Goal: Information Seeking & Learning: Learn about a topic

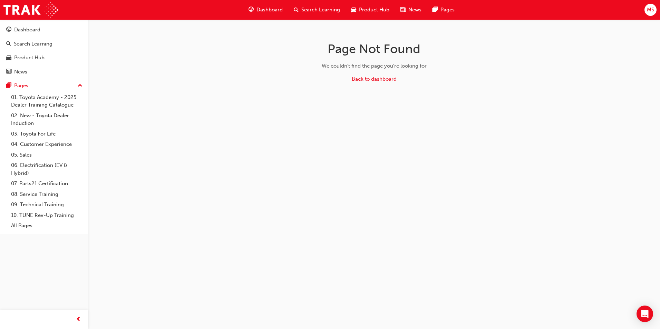
click at [275, 12] on span "Dashboard" at bounding box center [269, 10] width 26 height 8
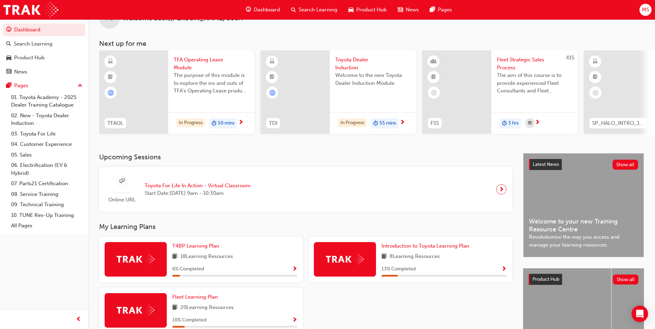
scroll to position [4, 0]
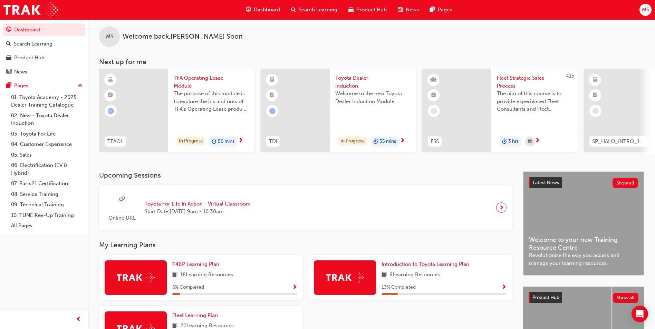
click at [410, 142] on div "In Progress 55 mins" at bounding box center [373, 142] width 86 height 22
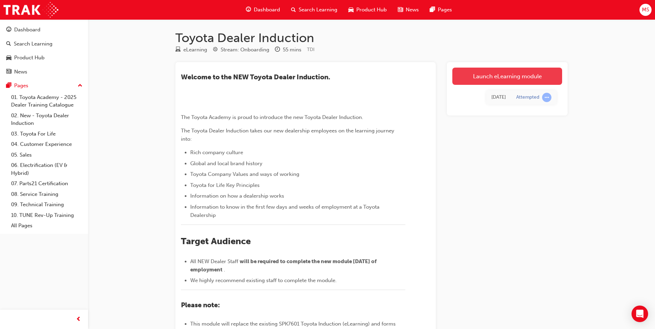
click at [526, 70] on link "Launch eLearning module" at bounding box center [507, 76] width 110 height 17
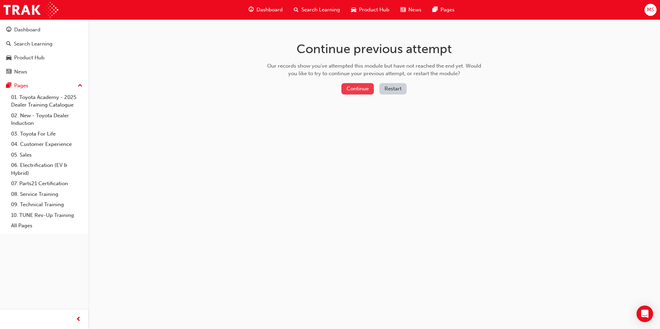
click at [349, 86] on button "Continue" at bounding box center [357, 88] width 32 height 11
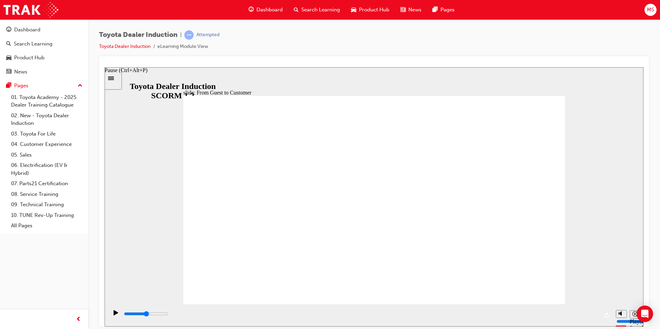
click at [117, 313] on div "Pause (Ctrl+Alt+P)" at bounding box center [116, 316] width 12 height 12
click at [620, 290] on icon "Mute (Ctrl+Alt+M)" at bounding box center [622, 287] width 6 height 5
type input "0"
click at [114, 315] on icon "Pause (Ctrl+Alt+P)" at bounding box center [116, 312] width 4 height 5
click at [269, 17] on div "Dashboard" at bounding box center [265, 10] width 45 height 14
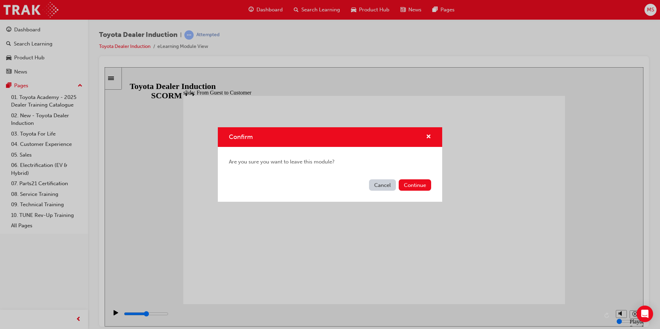
click at [388, 187] on button "Cancel" at bounding box center [382, 185] width 27 height 11
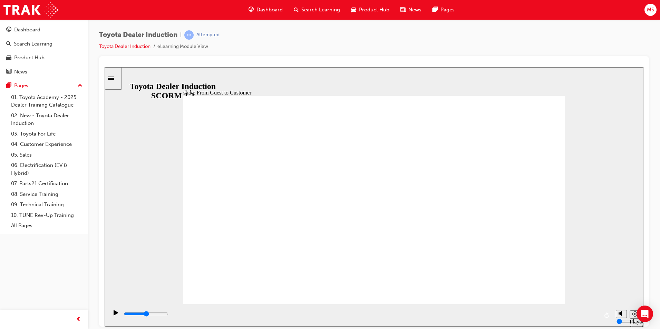
click at [277, 8] on span "Dashboard" at bounding box center [269, 10] width 26 height 8
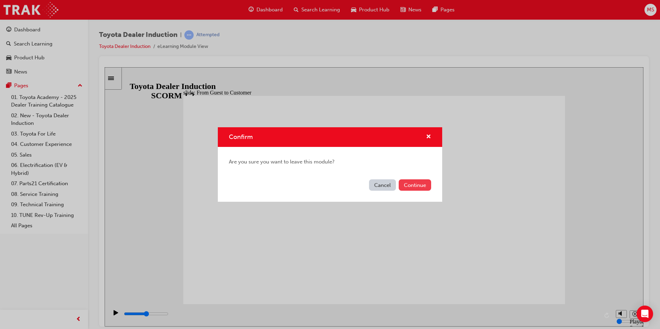
click at [406, 189] on button "Continue" at bounding box center [415, 185] width 32 height 11
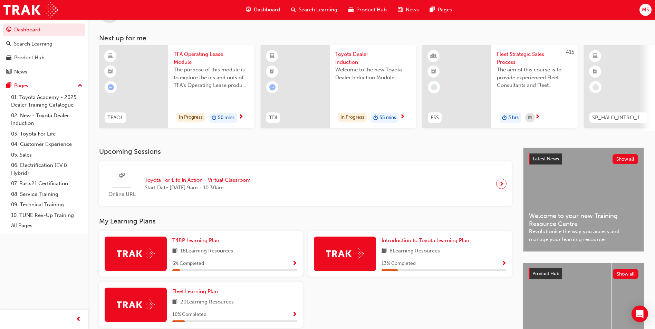
scroll to position [83, 0]
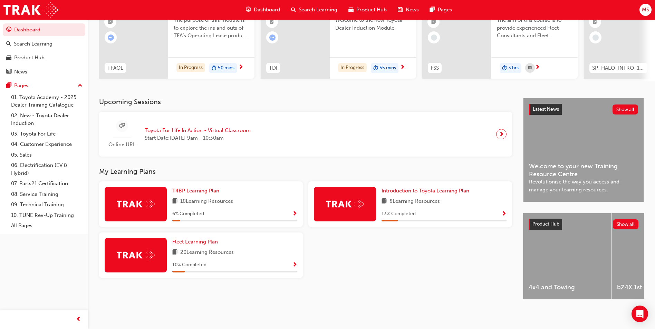
click at [293, 262] on span "Show Progress" at bounding box center [294, 265] width 5 height 6
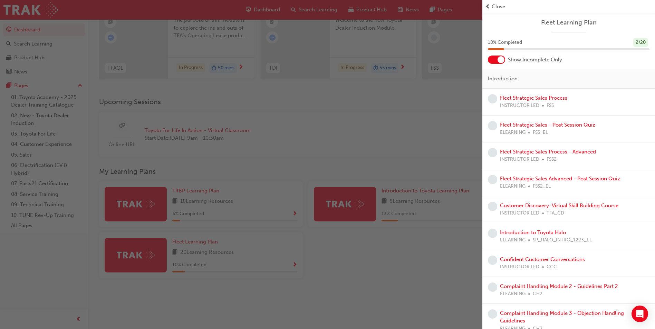
drag, startPoint x: 272, startPoint y: 104, endPoint x: 285, endPoint y: 112, distance: 15.3
click at [285, 112] on div "button" at bounding box center [241, 164] width 482 height 329
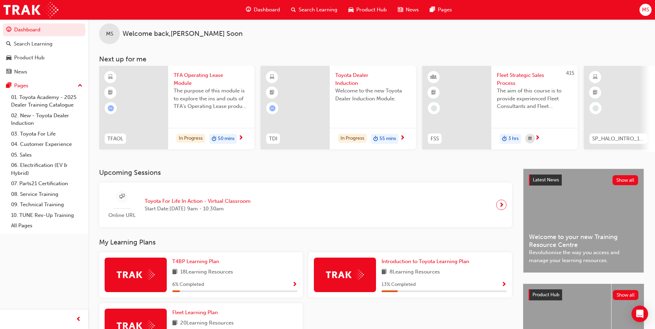
scroll to position [0, 0]
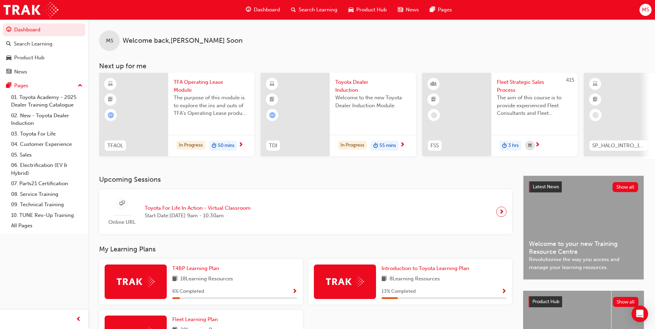
click at [359, 8] on span "Product Hub" at bounding box center [371, 10] width 30 height 8
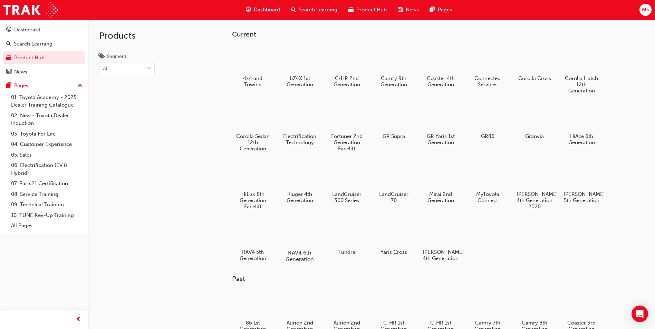
click at [297, 227] on div at bounding box center [300, 233] width 38 height 28
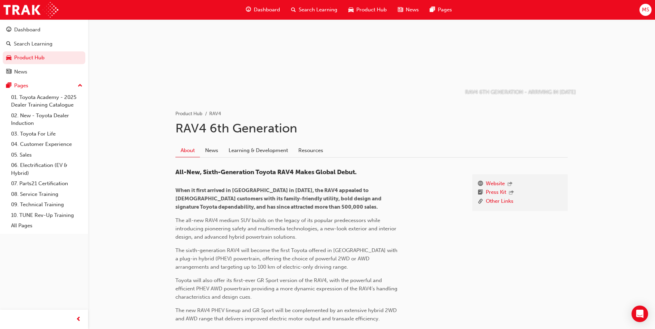
scroll to position [60, 0]
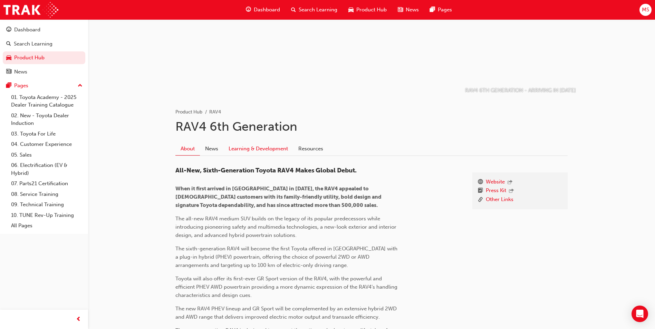
click at [246, 154] on link "Learning & Development" at bounding box center [258, 148] width 70 height 13
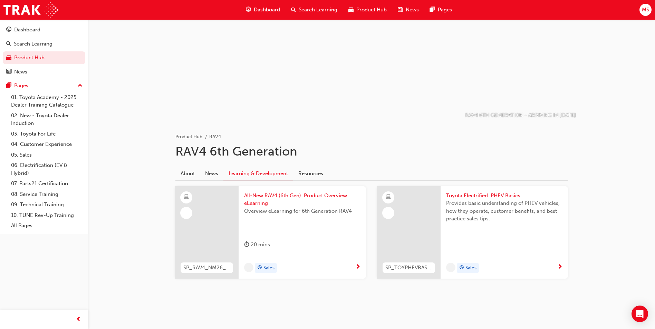
scroll to position [36, 0]
click at [346, 273] on div "Sales" at bounding box center [299, 268] width 111 height 10
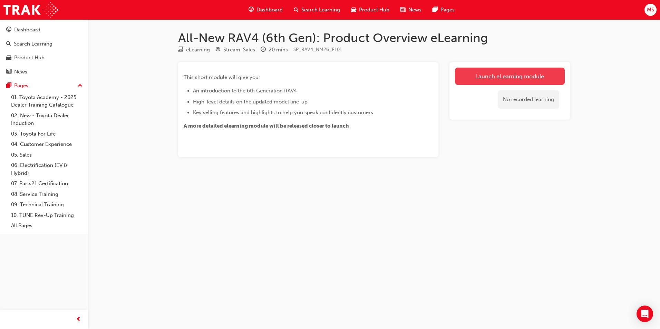
click at [491, 72] on link "Launch eLearning module" at bounding box center [510, 76] width 110 height 17
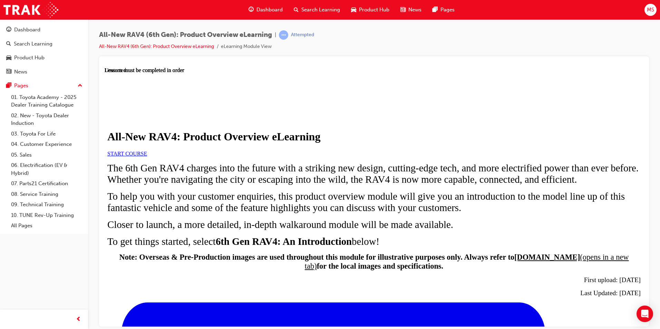
scroll to position [311, 0]
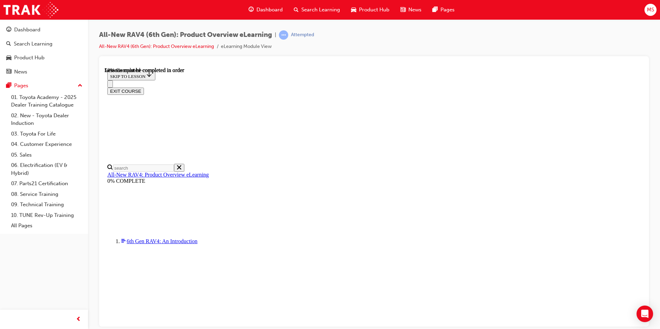
scroll to position [654, 0]
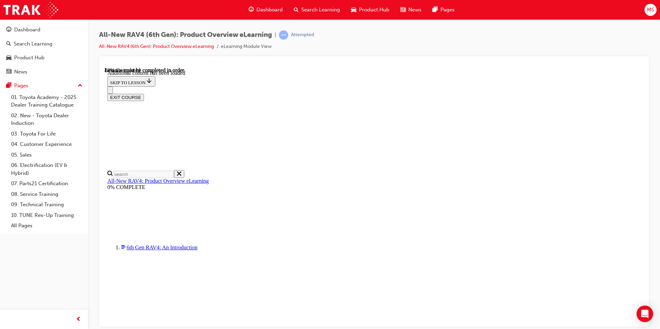
scroll to position [1004, 0]
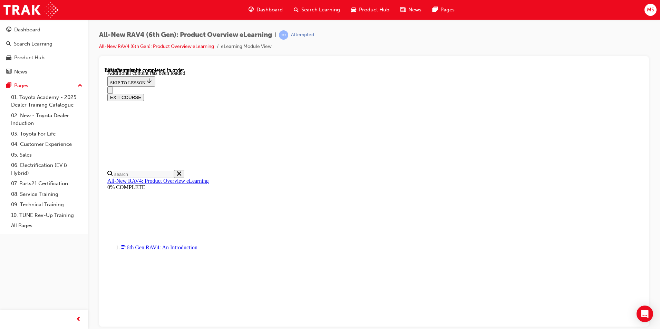
drag, startPoint x: 500, startPoint y: 266, endPoint x: 523, endPoint y: 263, distance: 23.3
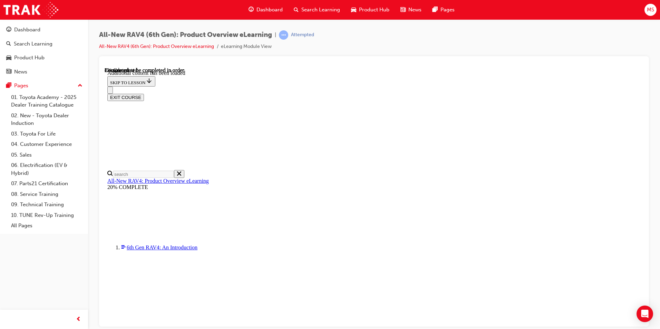
scroll to position [24, 0]
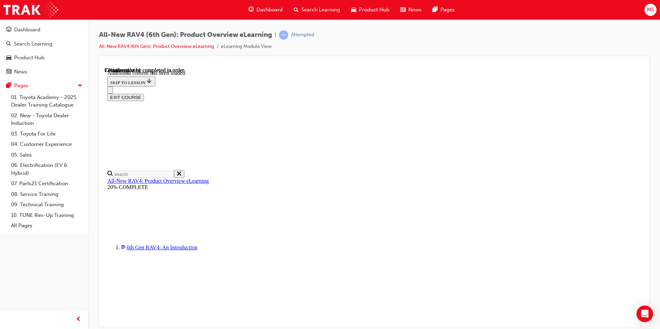
scroll to position [938, 0]
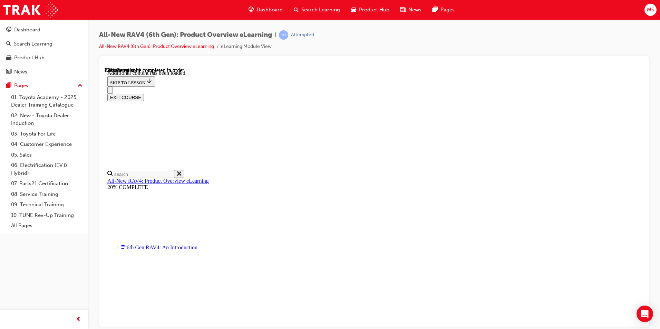
scroll to position [1092, 0]
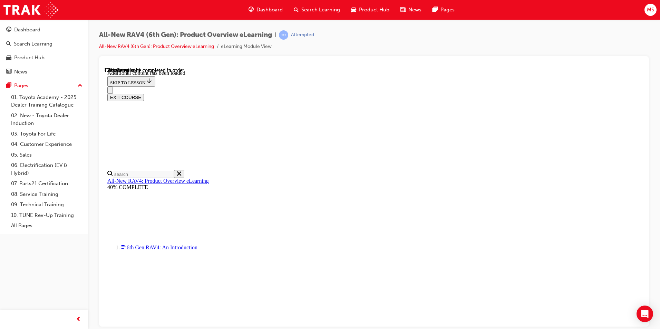
scroll to position [24, 0]
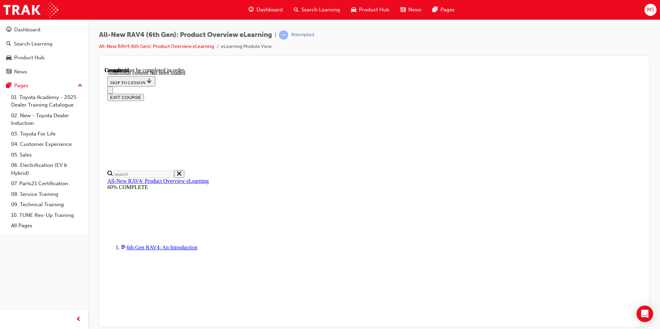
radio input "true"
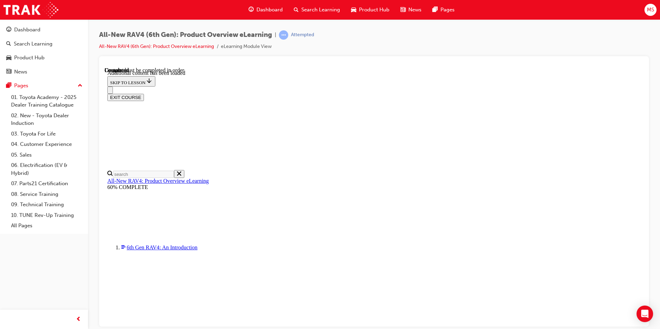
radio input "true"
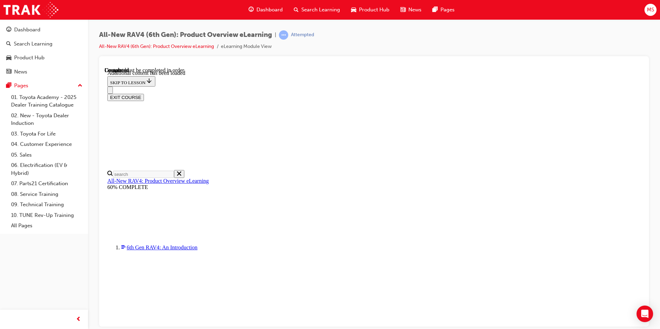
radio input "true"
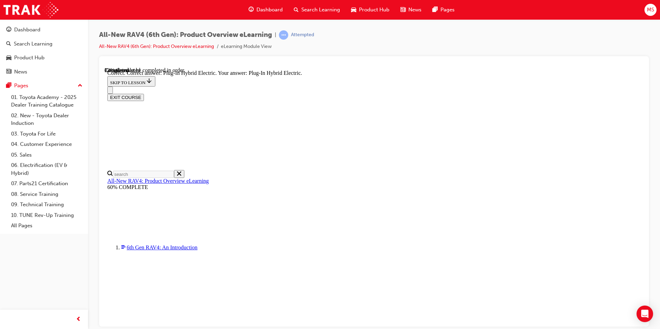
radio input "true"
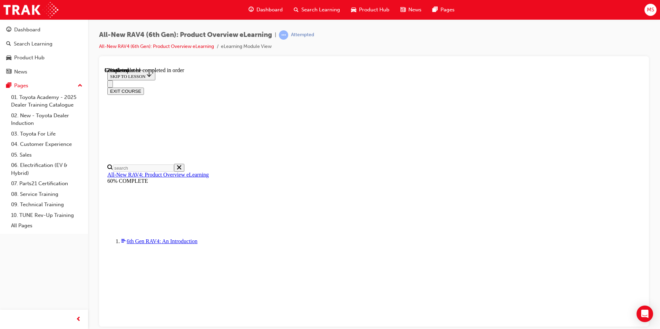
scroll to position [214, 0]
checkbox input "true"
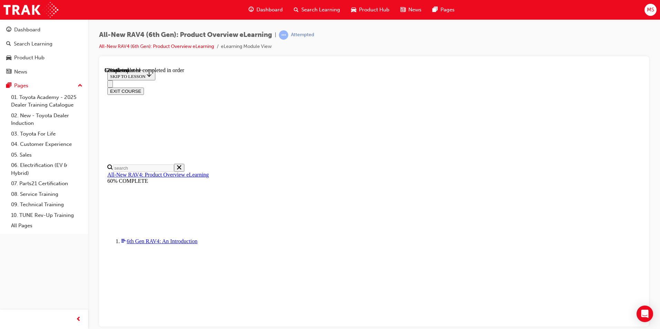
checkbox input "true"
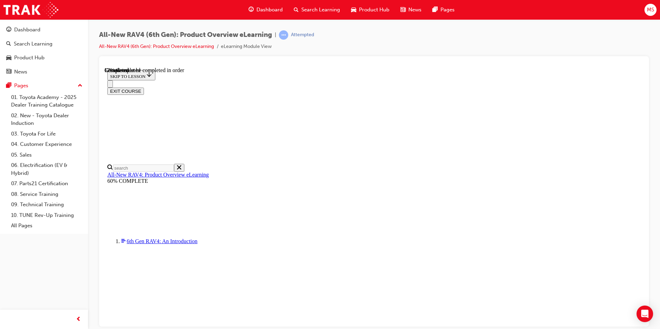
checkbox input "true"
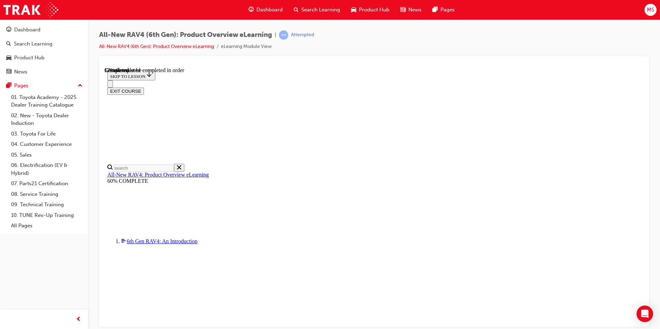
checkbox input "true"
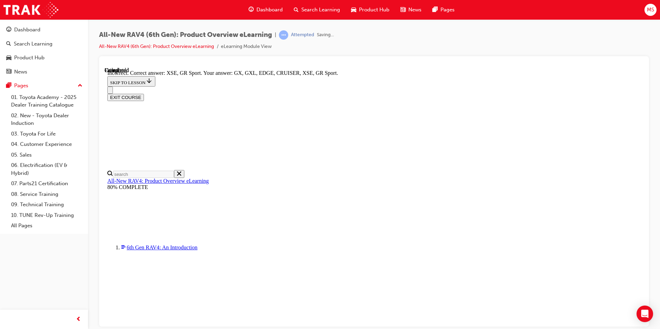
scroll to position [256, 0]
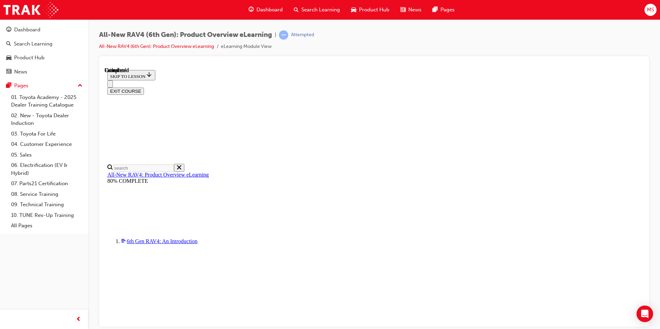
scroll to position [120, 0]
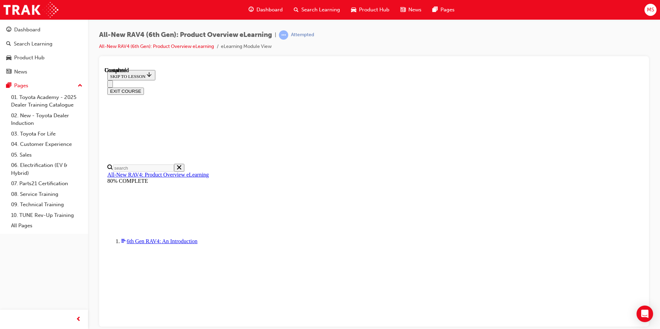
scroll to position [162, 0]
radio input "true"
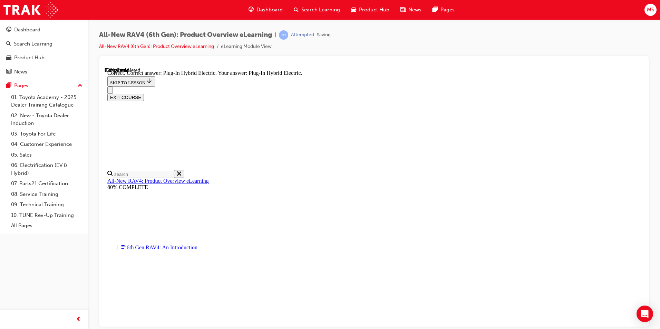
scroll to position [204, 0]
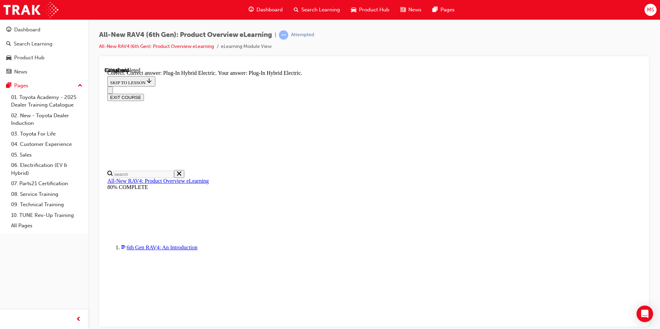
radio input "true"
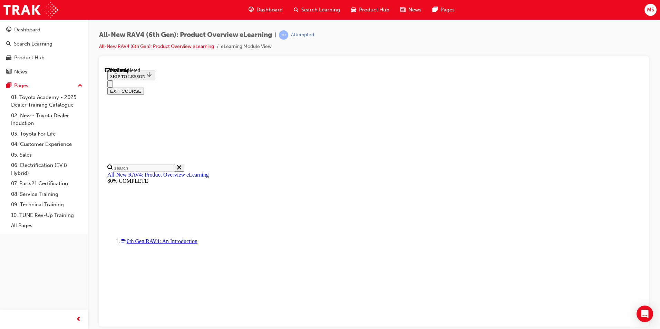
scroll to position [214, 0]
checkbox input "true"
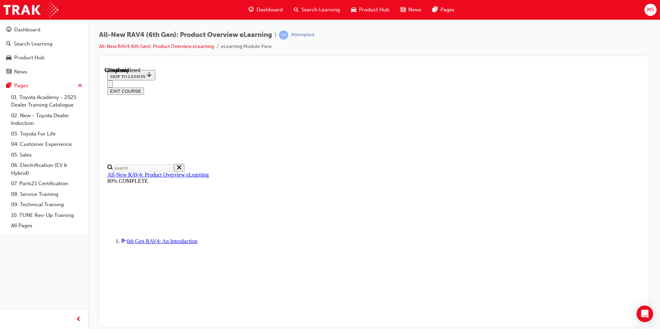
checkbox input "true"
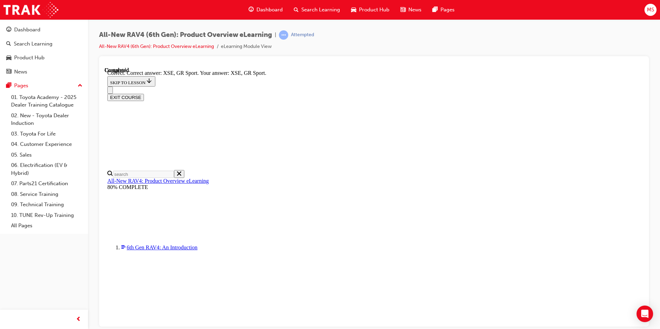
scroll to position [256, 0]
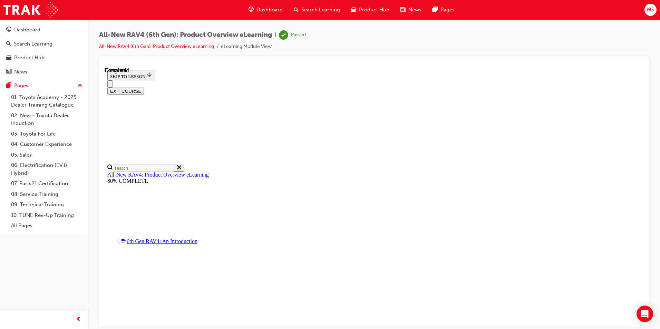
scroll to position [120, 0]
click at [144, 87] on button "EXIT COURSE" at bounding box center [125, 90] width 37 height 7
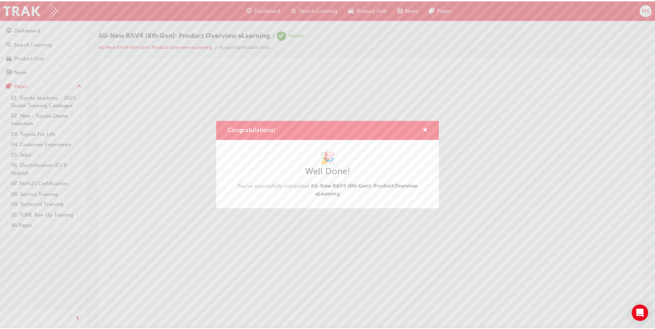
scroll to position [0, 0]
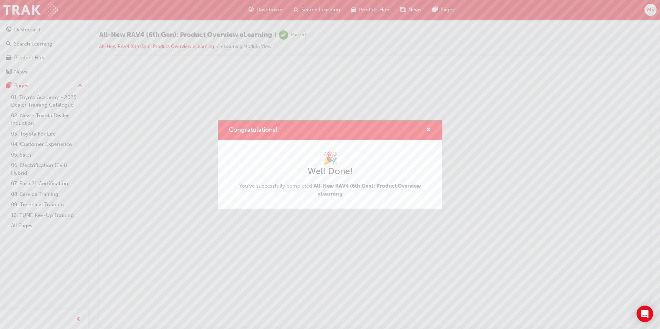
click at [422, 126] on div "Congratulations!" at bounding box center [425, 130] width 11 height 9
drag, startPoint x: 432, startPoint y: 129, endPoint x: 427, endPoint y: 137, distance: 9.4
click at [427, 137] on div "Congratulations!" at bounding box center [330, 130] width 224 height 20
click at [428, 129] on span "cross-icon" at bounding box center [428, 130] width 5 height 6
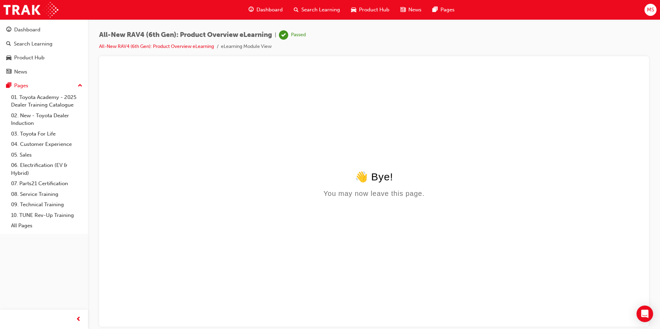
click at [374, 9] on span "Product Hub" at bounding box center [374, 10] width 30 height 8
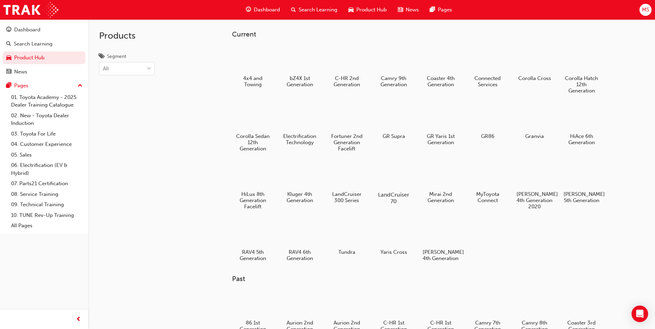
click at [384, 174] on div at bounding box center [394, 175] width 38 height 28
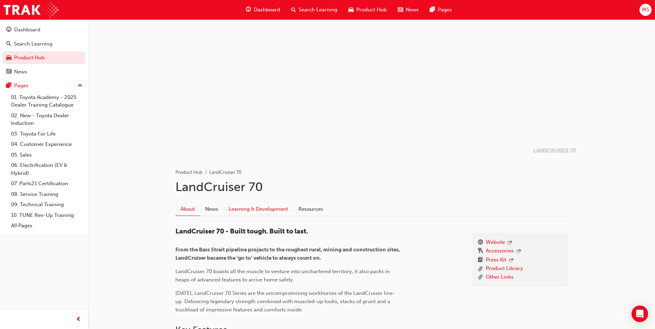
click at [243, 209] on link "Learning & Development" at bounding box center [258, 209] width 70 height 13
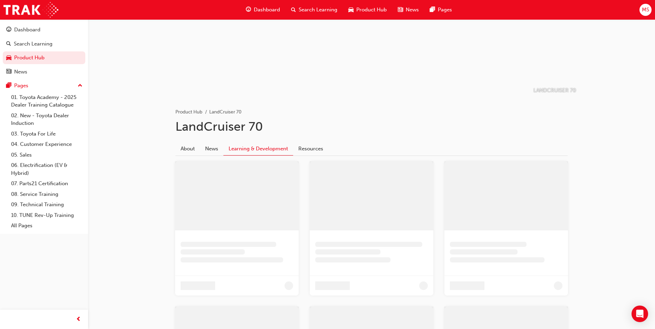
scroll to position [36, 0]
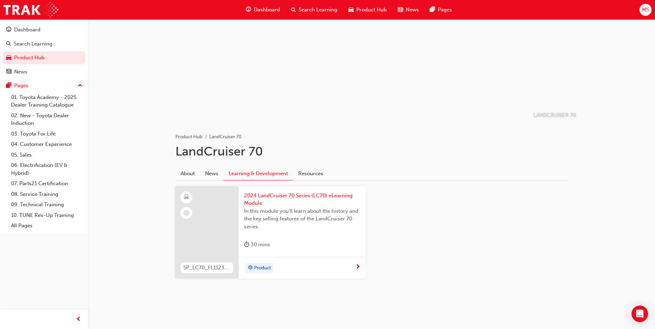
click at [299, 265] on div "Product" at bounding box center [299, 268] width 111 height 10
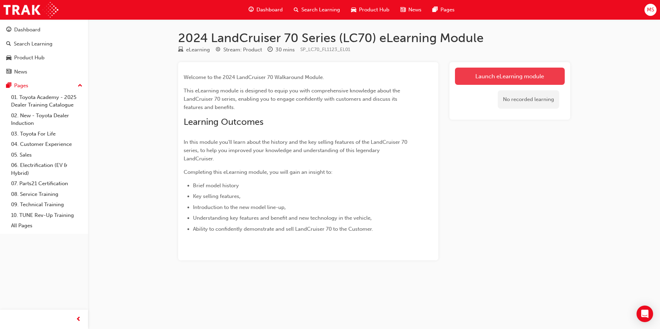
click at [477, 81] on link "Launch eLearning module" at bounding box center [510, 76] width 110 height 17
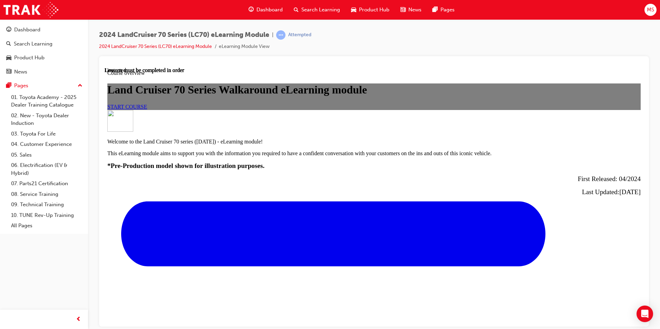
scroll to position [86, 0]
click at [147, 109] on link "START COURSE" at bounding box center [127, 107] width 40 height 6
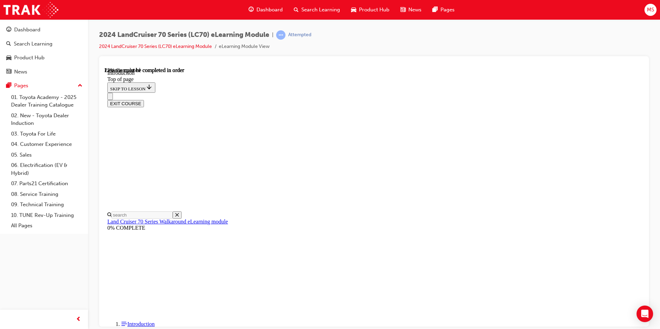
scroll to position [254, 0]
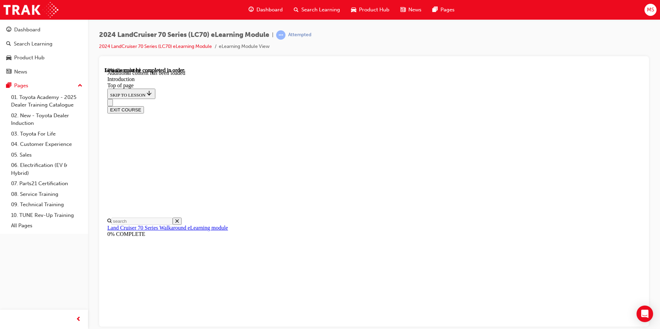
drag, startPoint x: 437, startPoint y: 268, endPoint x: 443, endPoint y: 268, distance: 5.9
